Goal: Task Accomplishment & Management: Complete application form

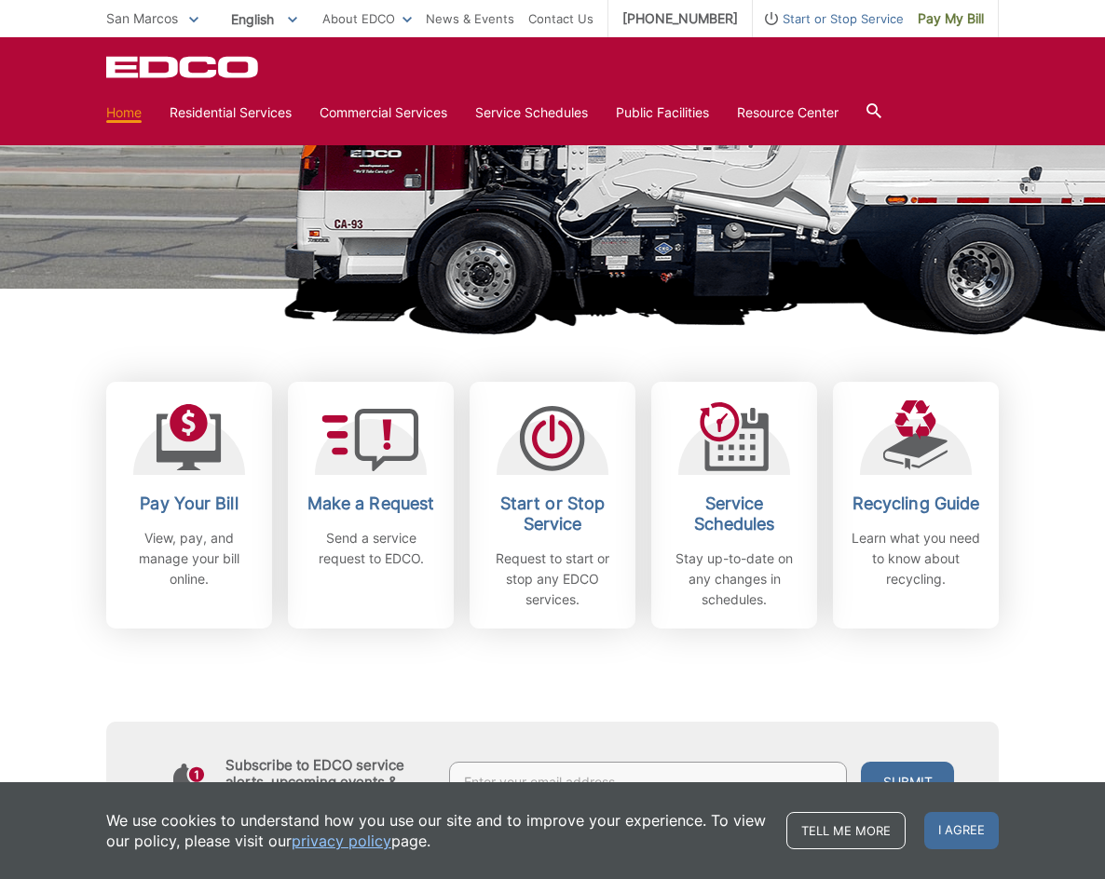
scroll to position [279, 0]
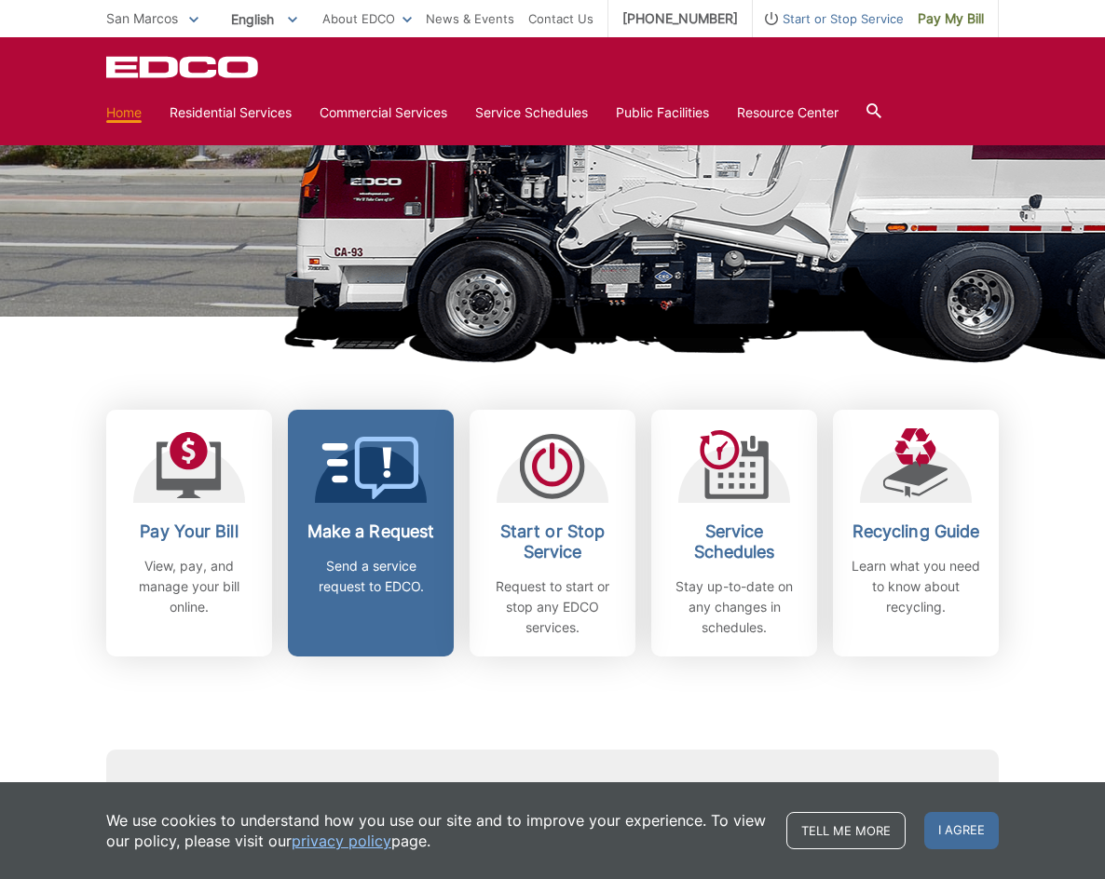
click at [393, 505] on link "Make a Request Send a service request to EDCO." at bounding box center [371, 533] width 166 height 247
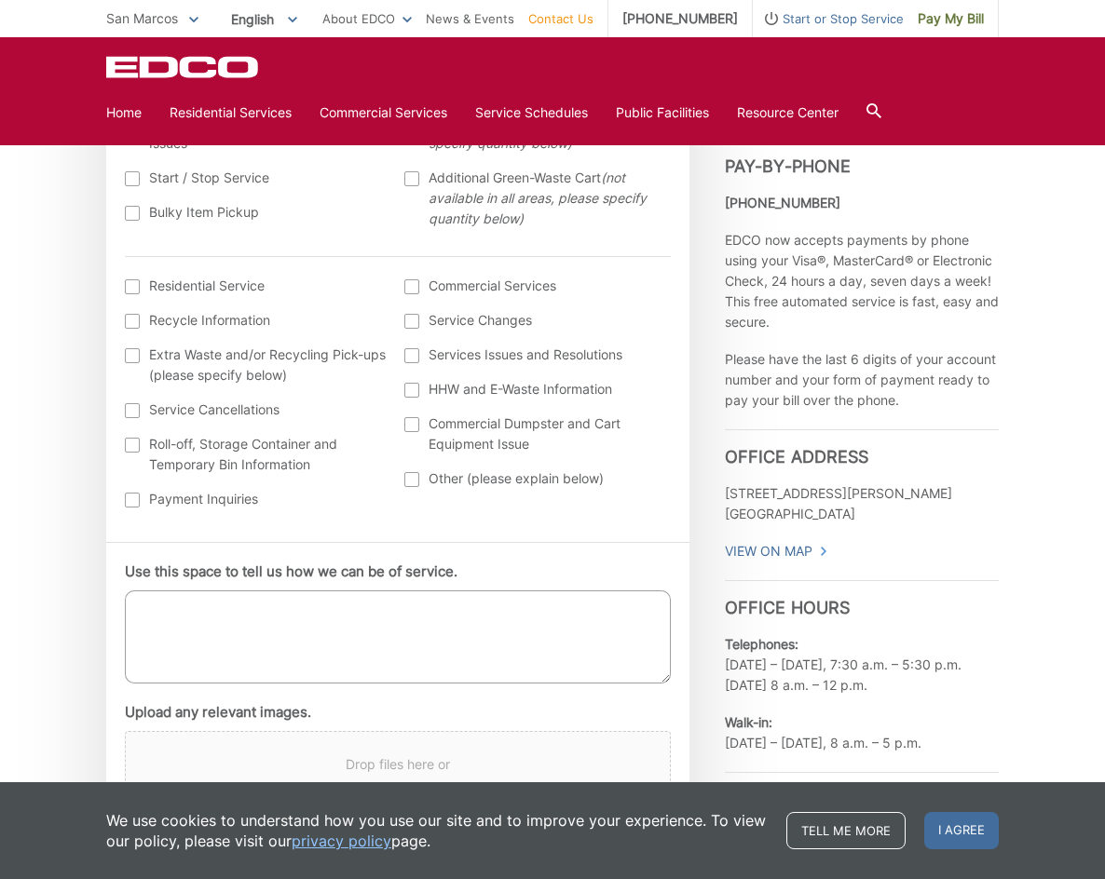
scroll to position [745, 0]
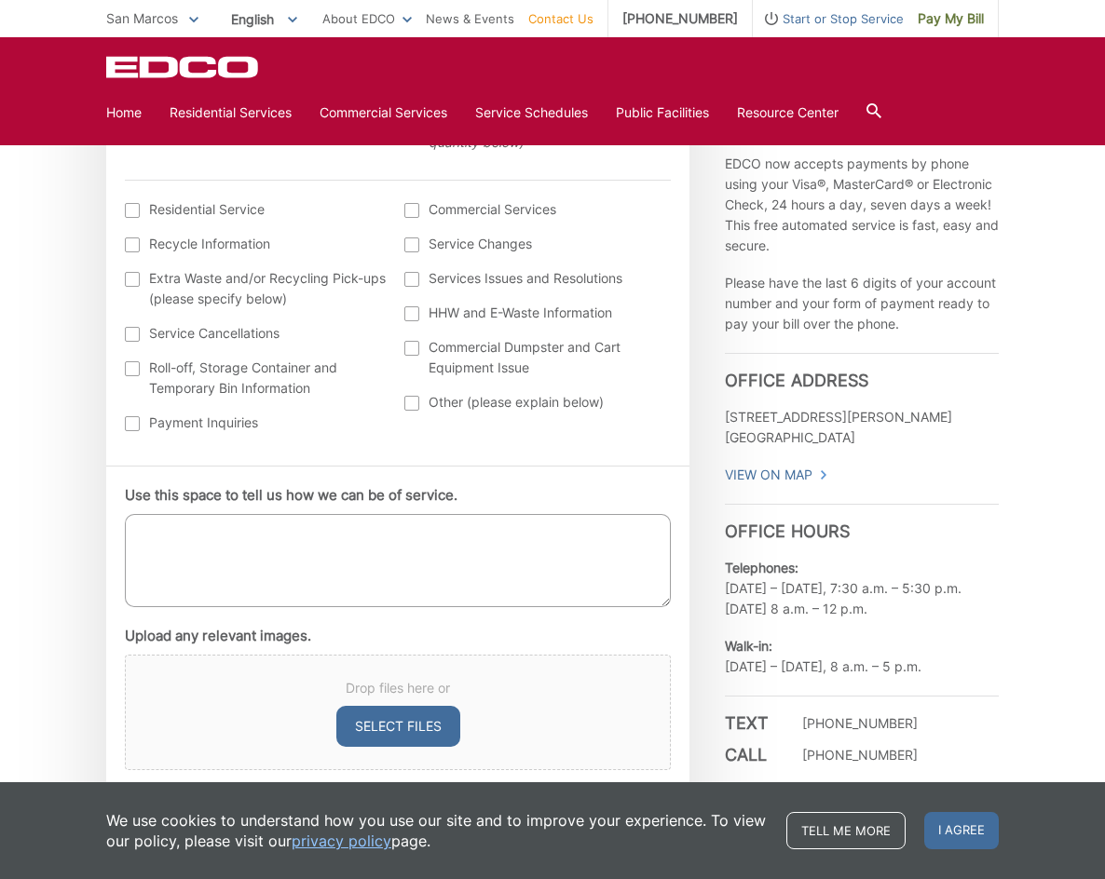
click at [341, 571] on textarea "Use this space to tell us how we can be of service." at bounding box center [398, 560] width 546 height 93
click at [194, 534] on textarea "My trash was not picked up yesterday" at bounding box center [398, 560] width 546 height 93
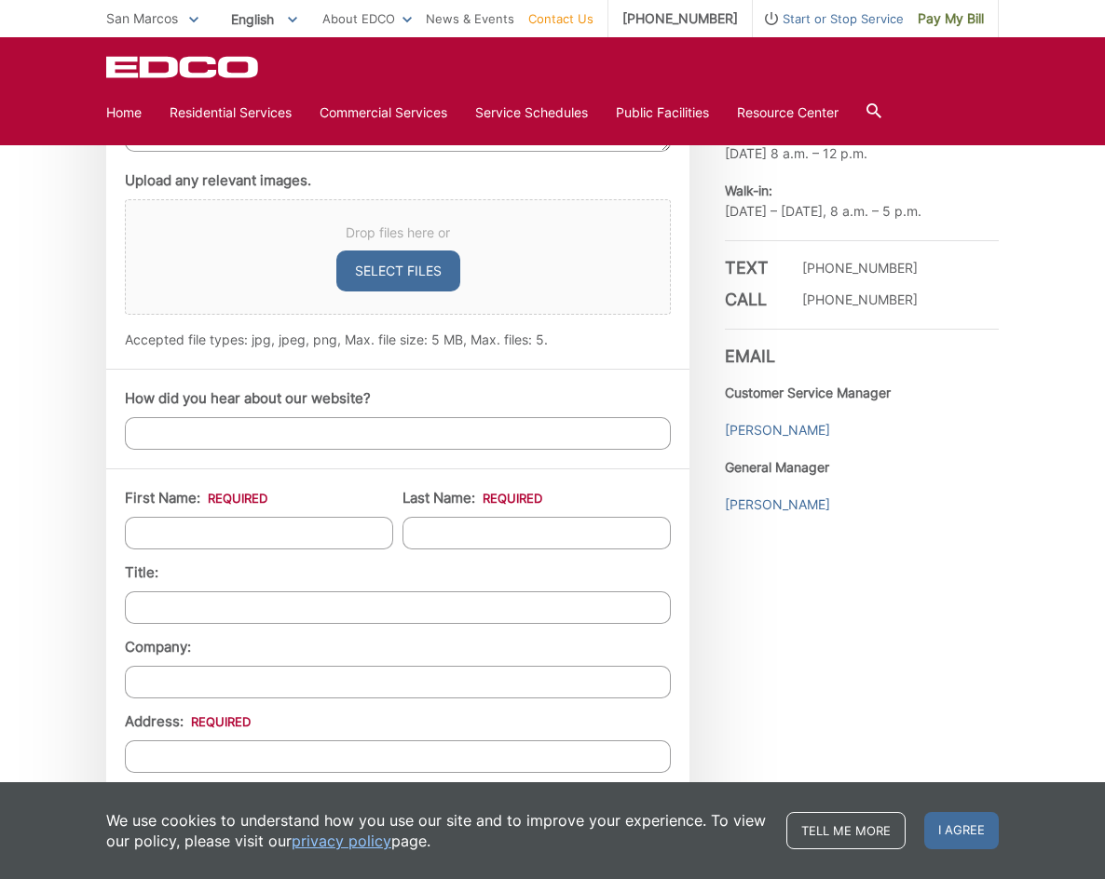
scroll to position [1211, 0]
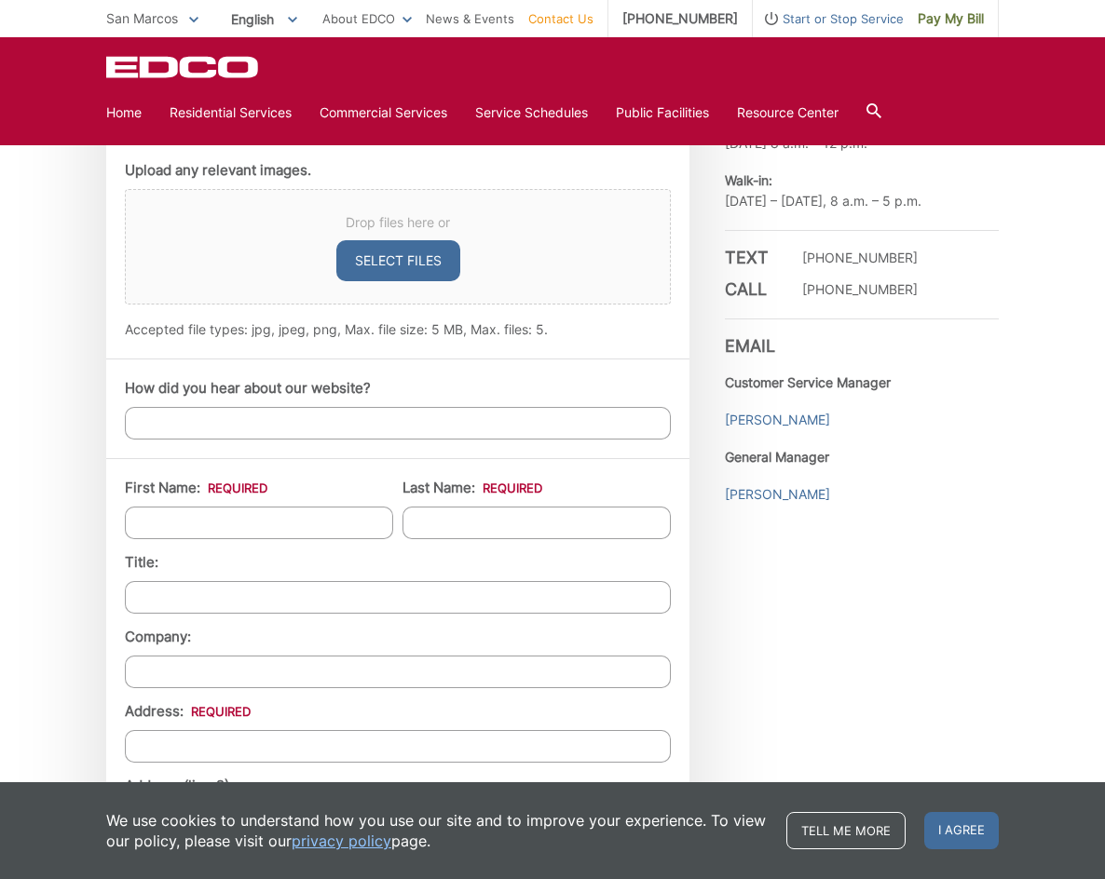
type textarea "My trash/recycling was not picked up yesterday"
click at [232, 528] on input "First Name: *" at bounding box center [259, 523] width 268 height 33
type input "Steven"
type input "Grant"
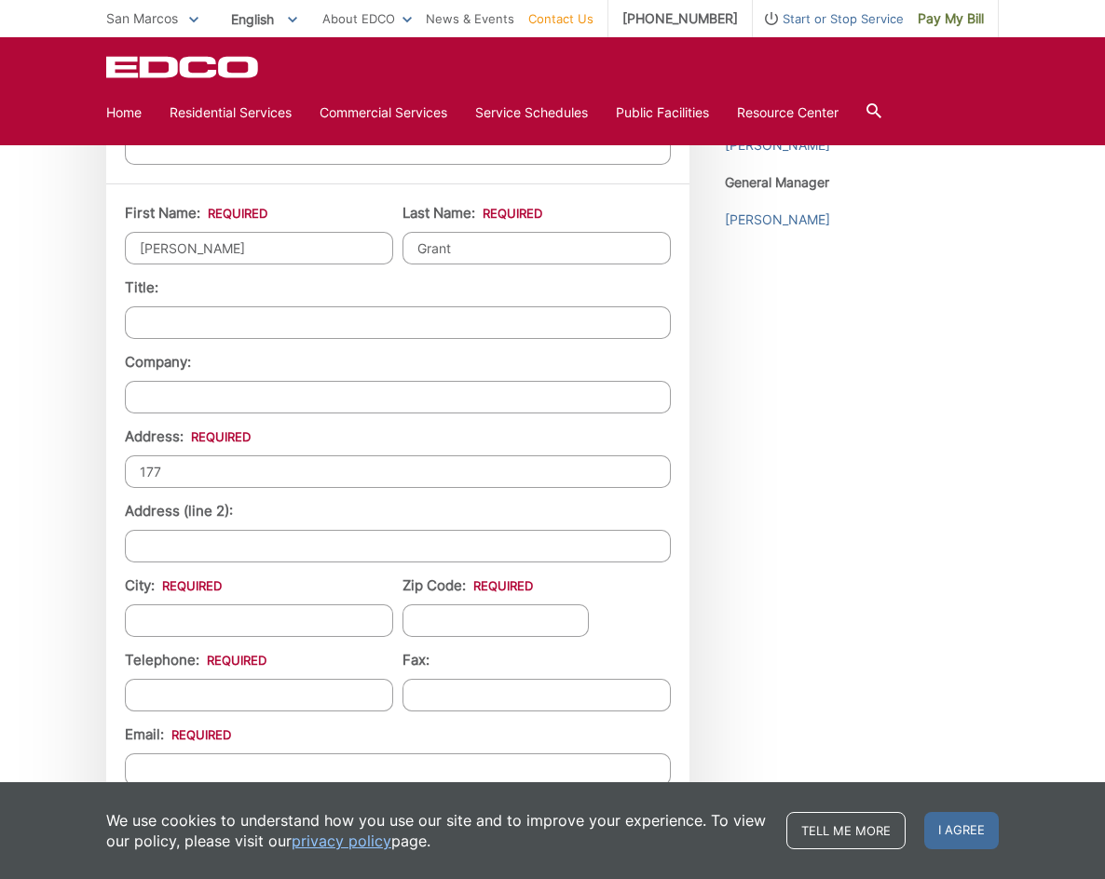
scroll to position [1491, 0]
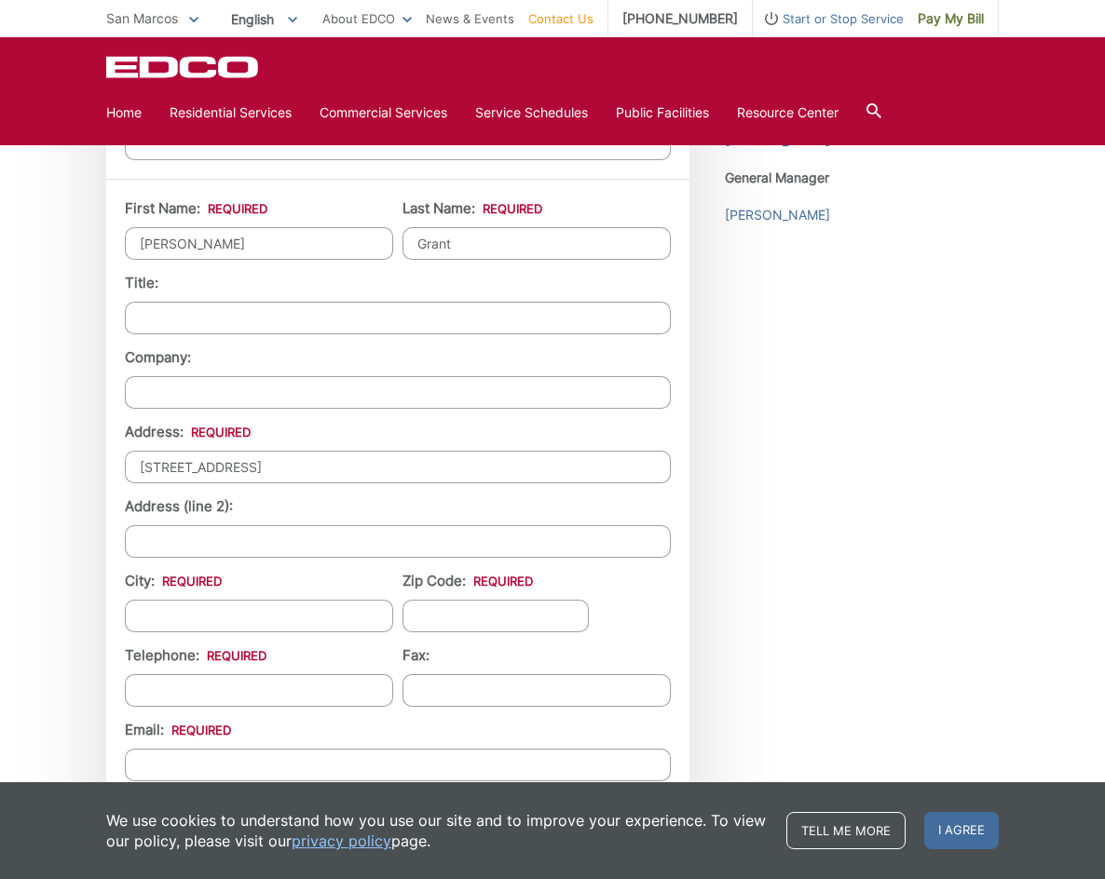
type input "177 Mission Vilas Rd"
type input "San Marcos"
type input "92069"
type input "(925) 918-5223"
type input "(___) ___-____"
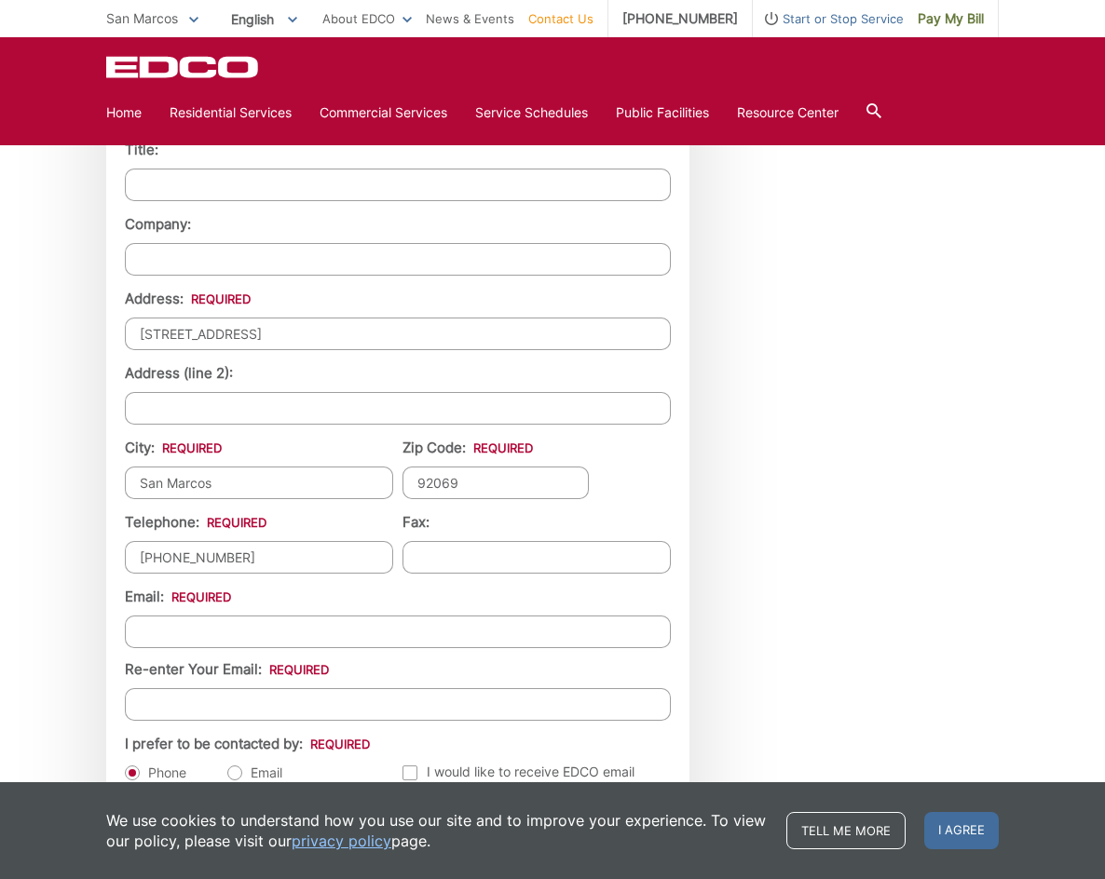
scroll to position [1770, 0]
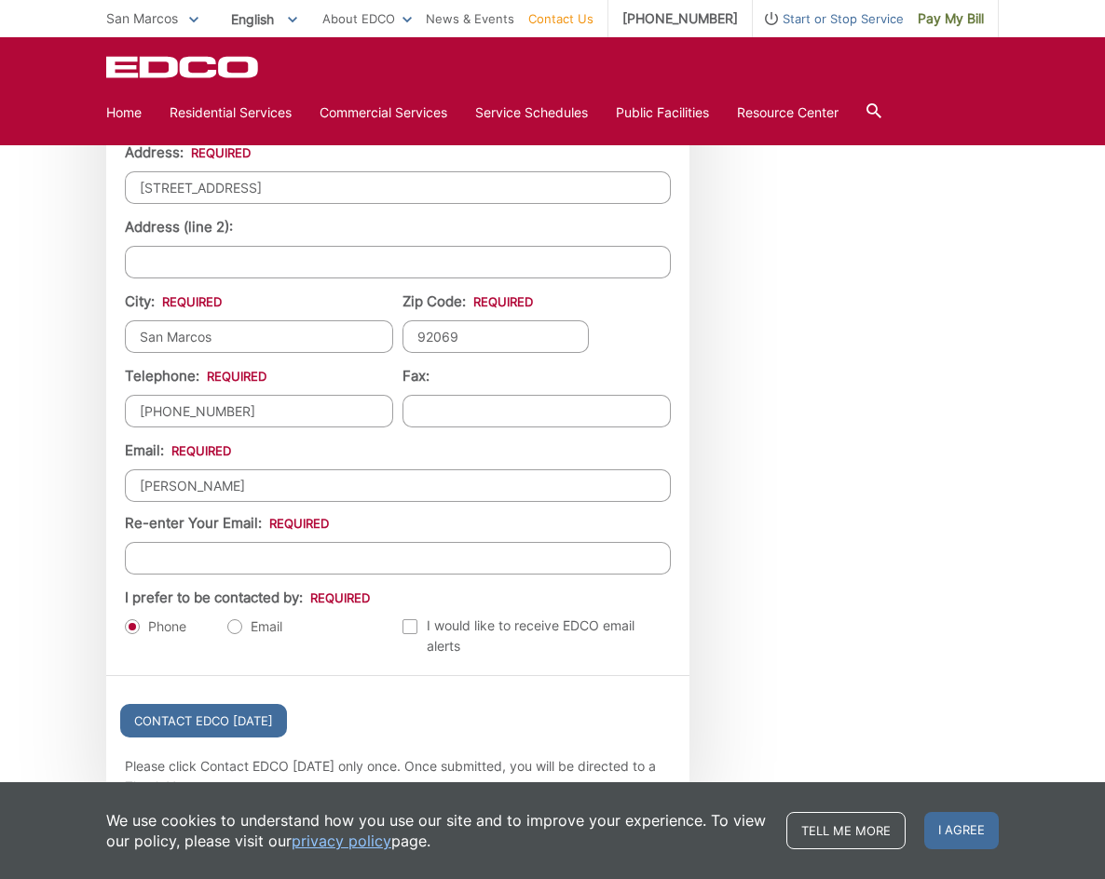
type input "erikamattison444@gmail.com"
type input "9259185223"
type input "erikamattison444@gmail.com"
type input "(925) 918-5223"
click at [293, 723] on div "Contact EDCO Today" at bounding box center [397, 716] width 583 height 80
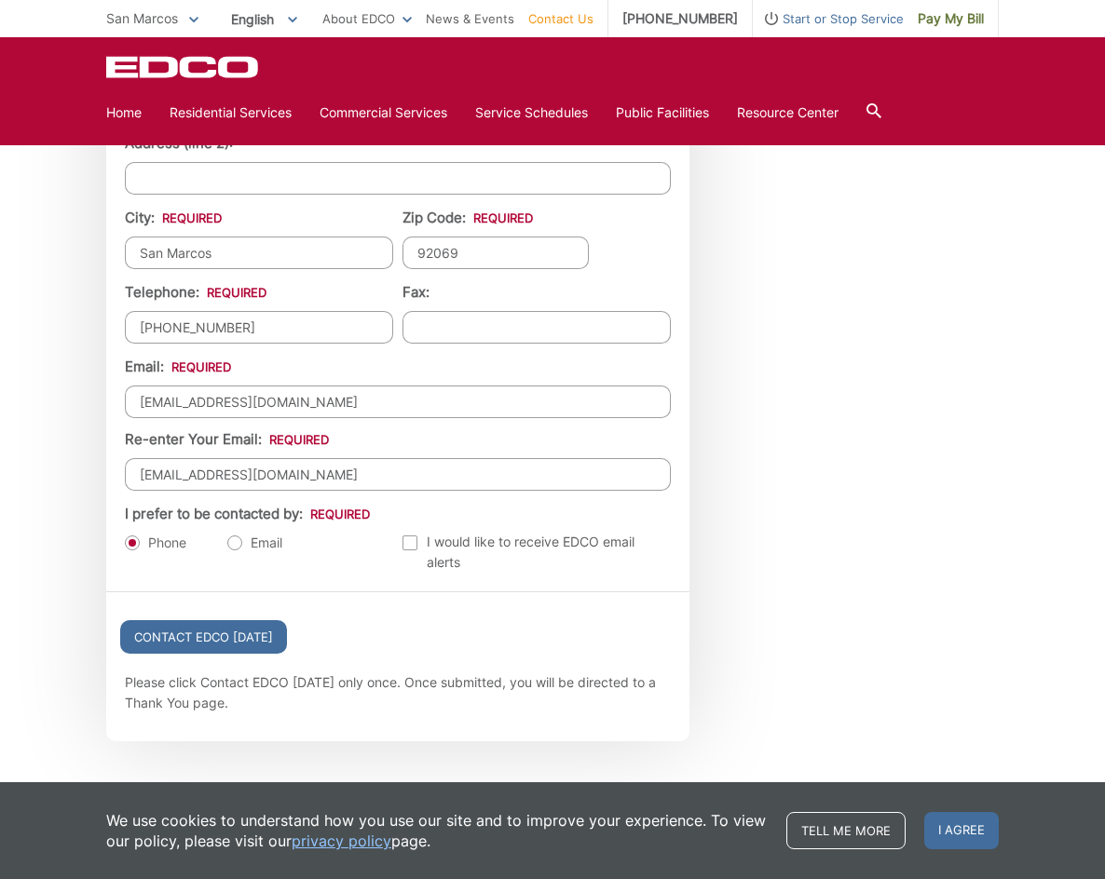
scroll to position [1863, 0]
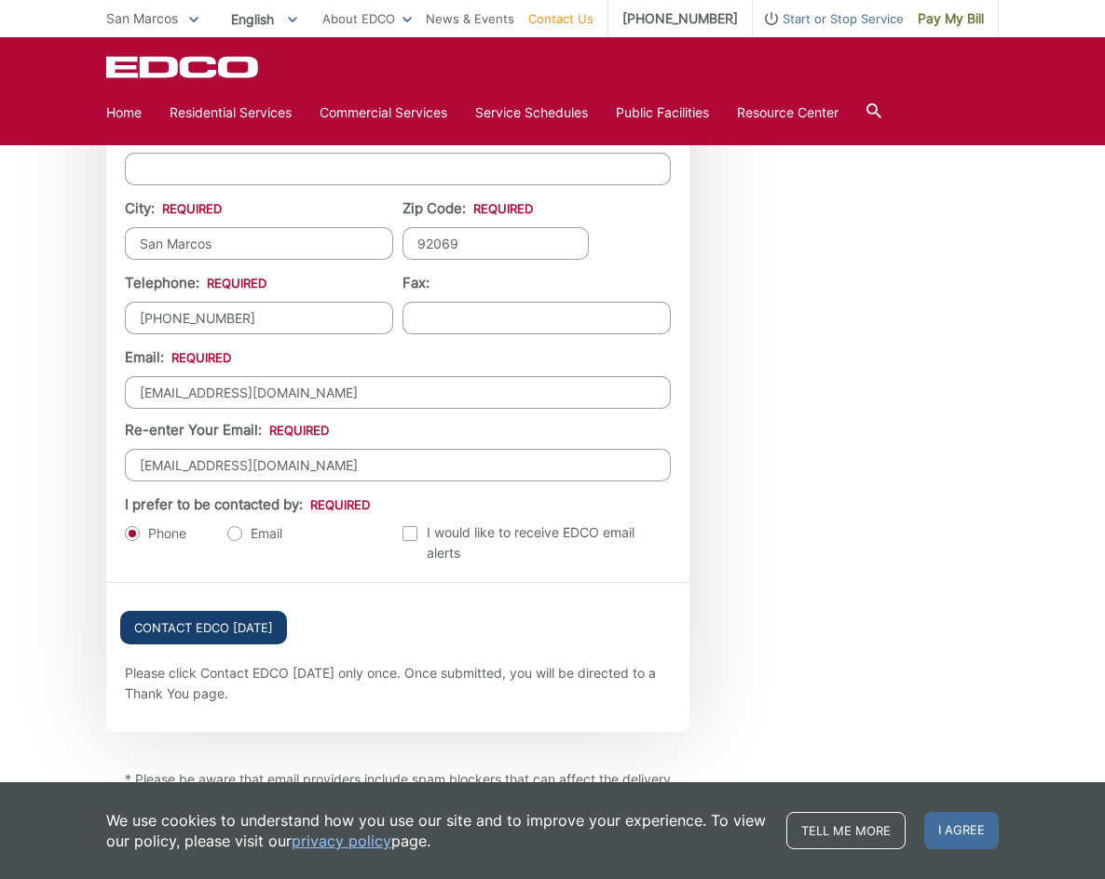
click at [260, 631] on input "Contact EDCO Today" at bounding box center [203, 628] width 167 height 34
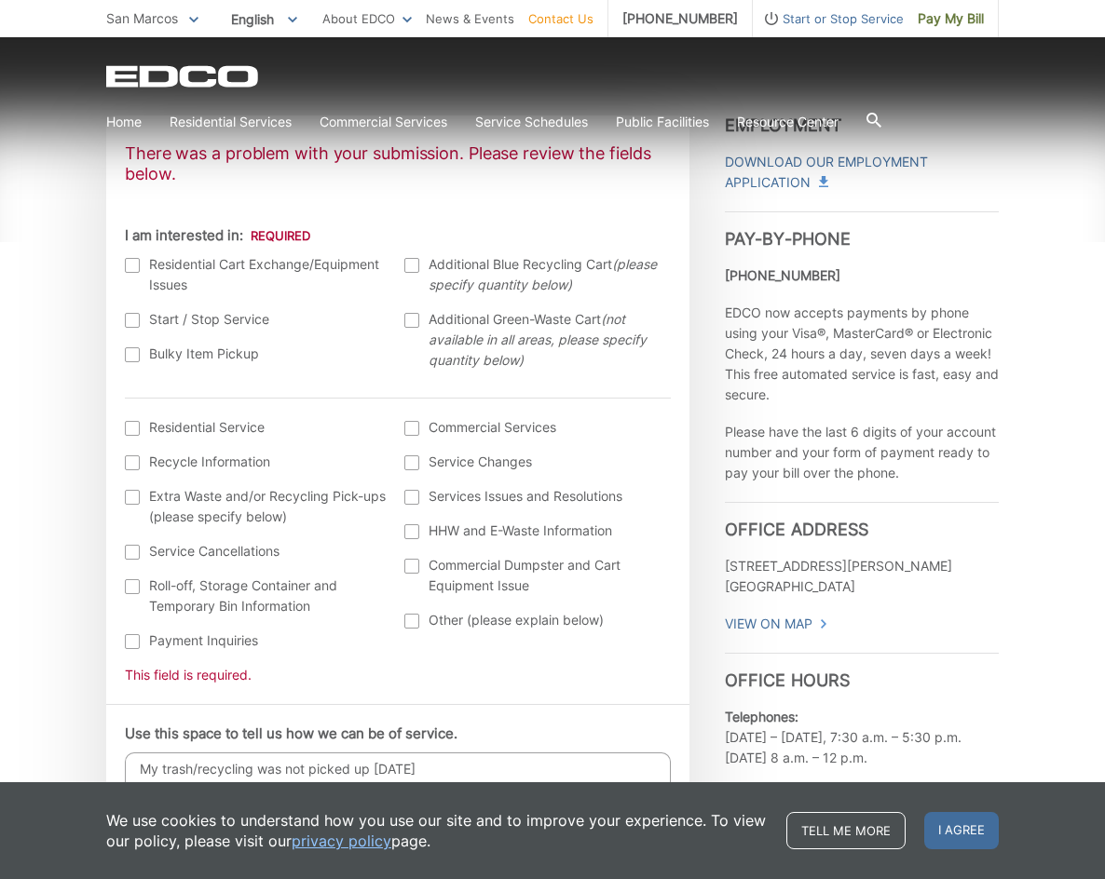
scroll to position [652, 0]
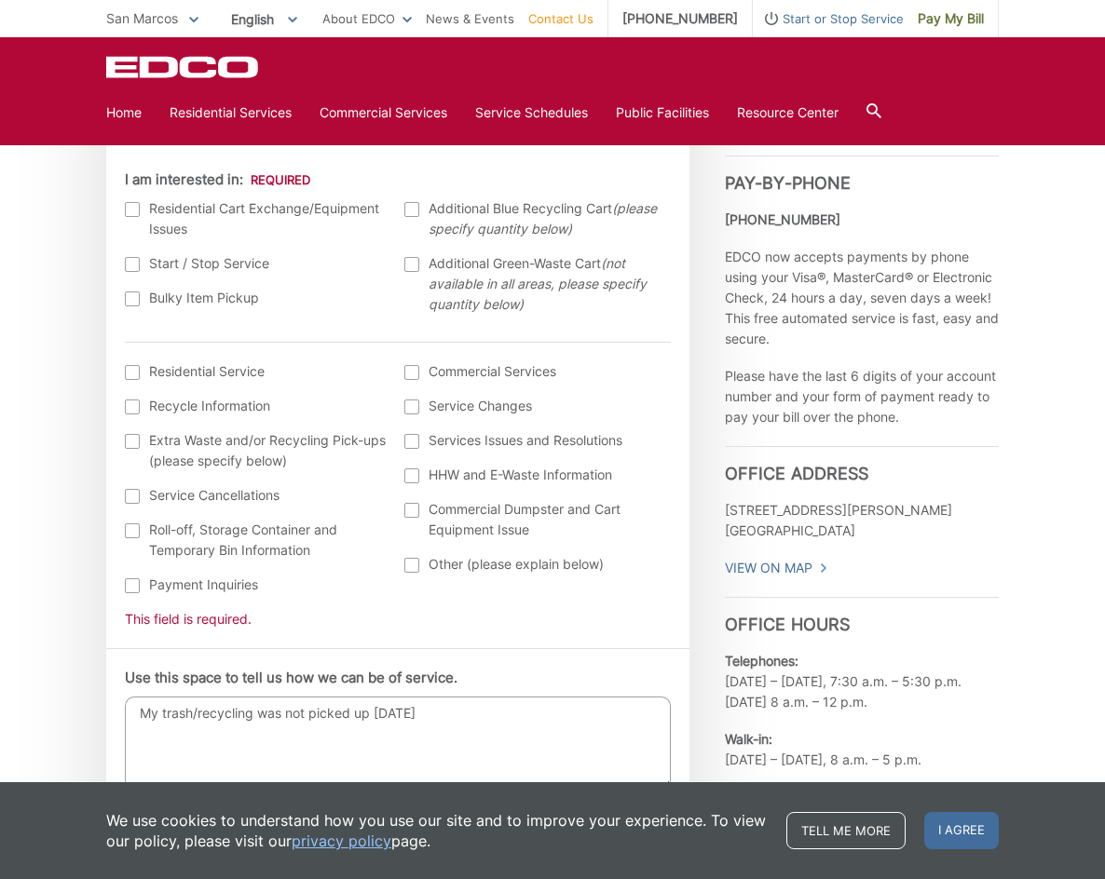
click at [408, 559] on div at bounding box center [411, 565] width 15 height 15
click at [0, 0] on input "Other (please explain below)" at bounding box center [0, 0] width 0 height 0
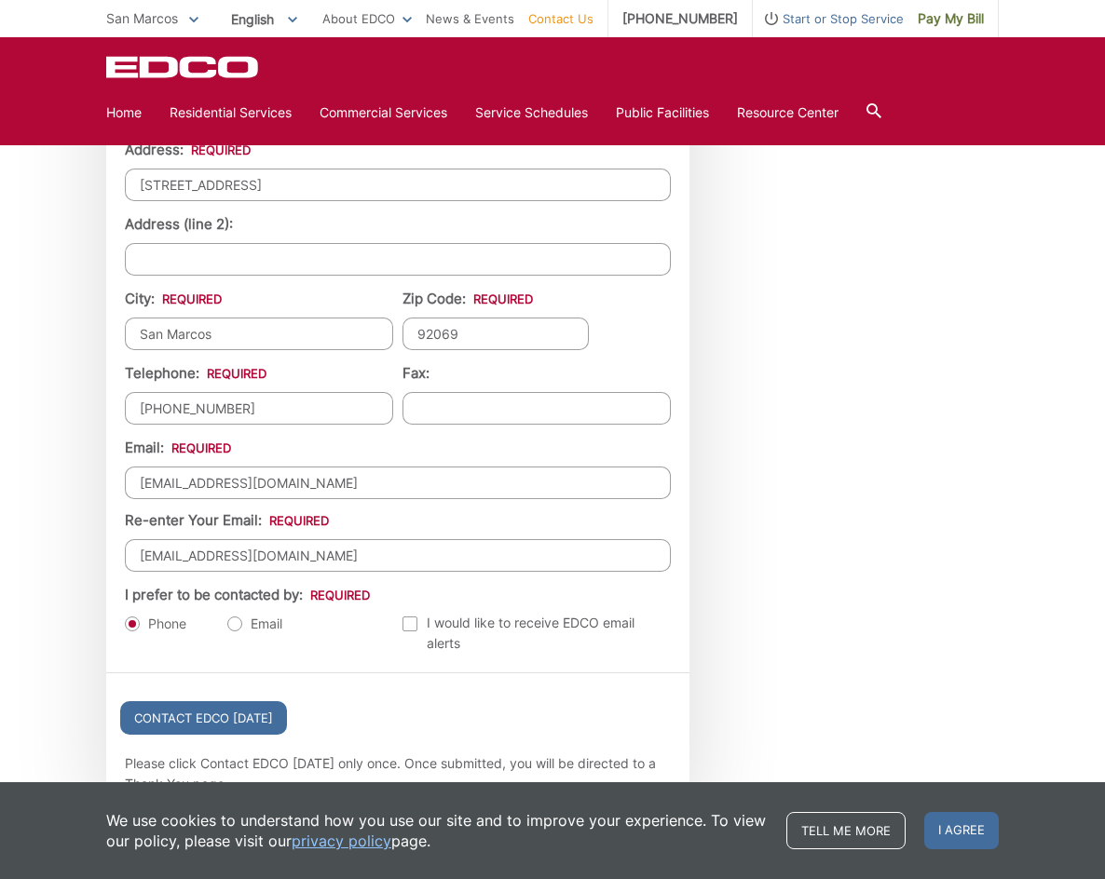
scroll to position [1863, 0]
click at [243, 737] on div "Contact EDCO Today" at bounding box center [397, 713] width 583 height 80
click at [243, 734] on div "Contact EDCO Today" at bounding box center [397, 713] width 583 height 80
click at [245, 729] on input "Contact EDCO Today" at bounding box center [203, 718] width 167 height 34
